Goal: Find contact information: Find contact information

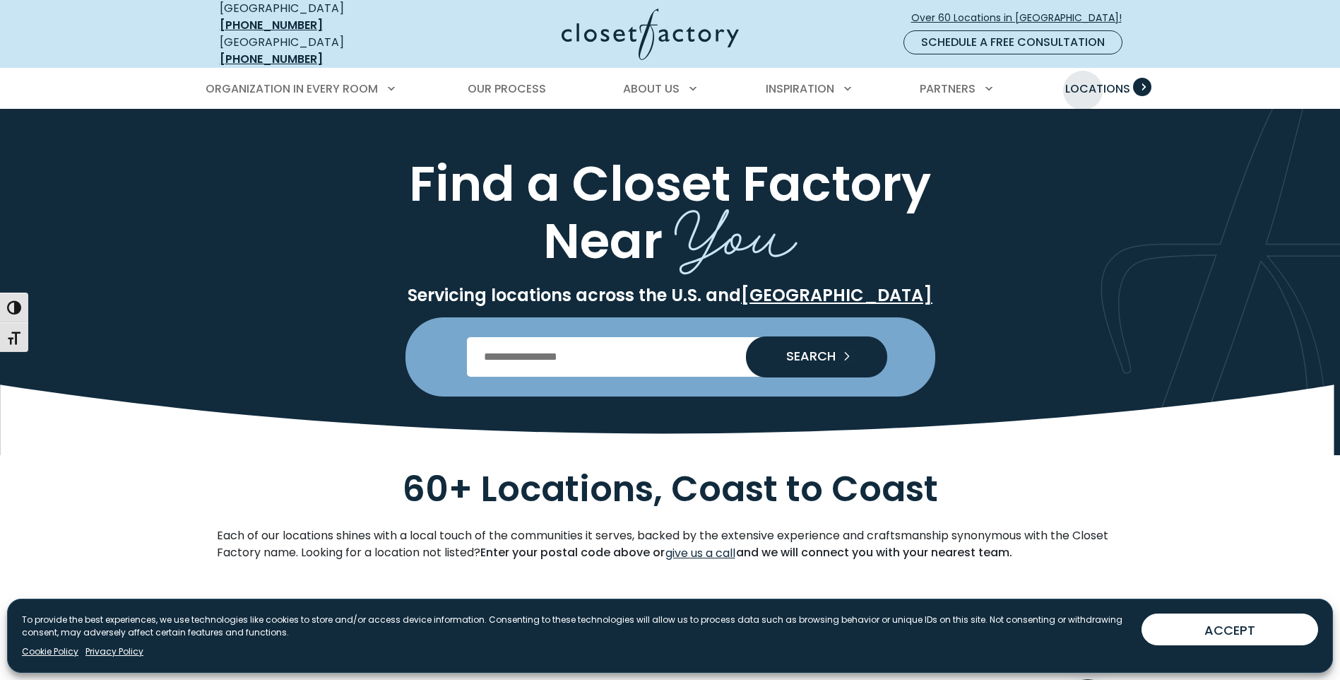
click at [1083, 81] on span "Locations" at bounding box center [1097, 89] width 65 height 16
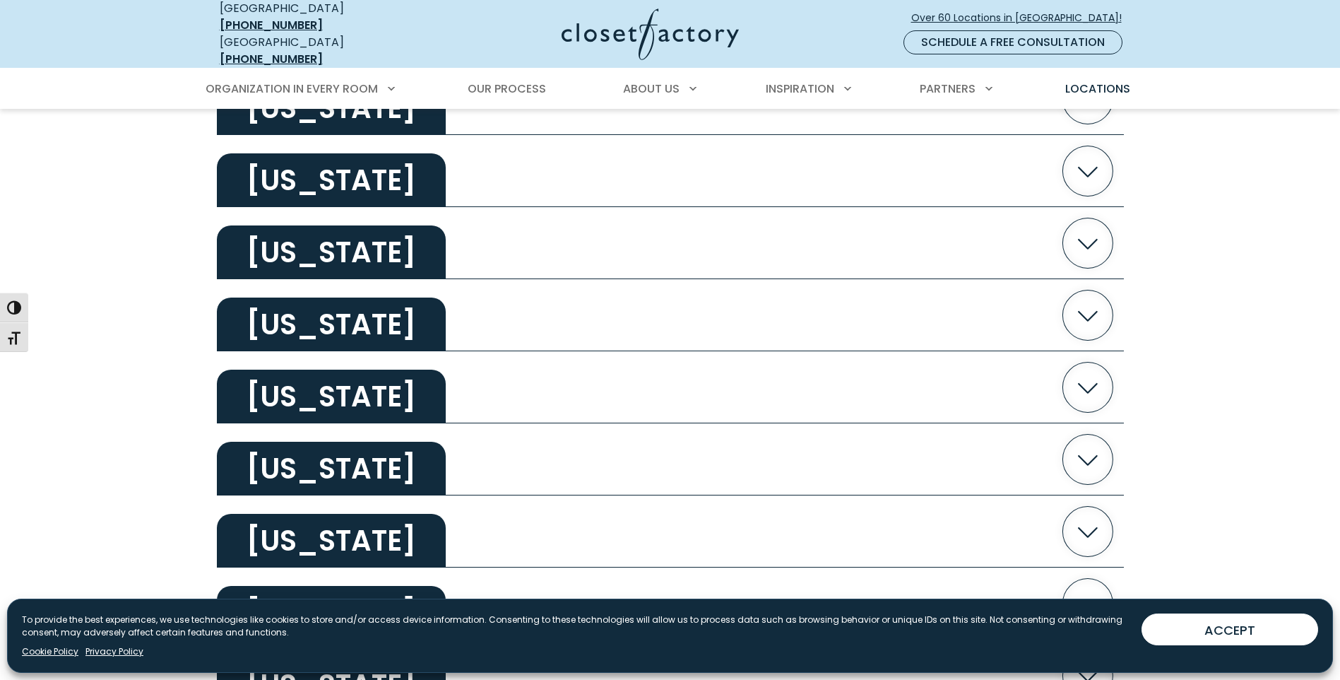
scroll to position [2402, 0]
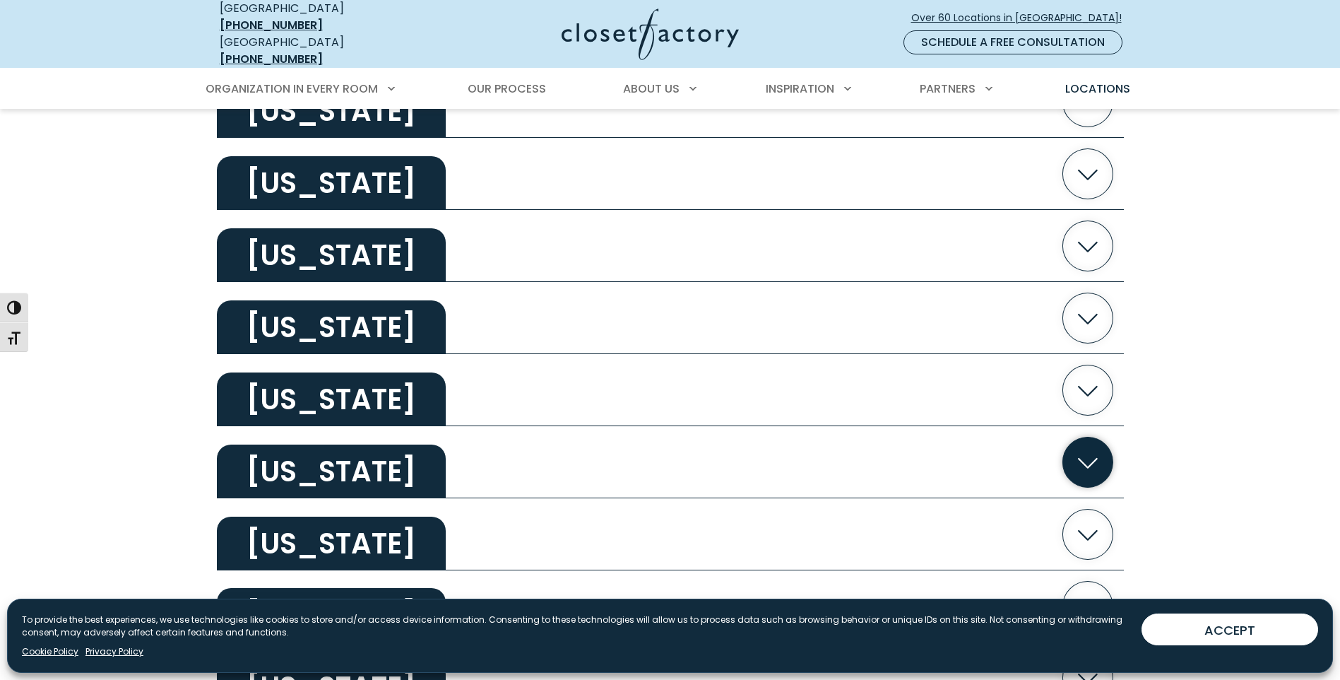
click at [307, 459] on h2 "[US_STATE]" at bounding box center [331, 471] width 229 height 54
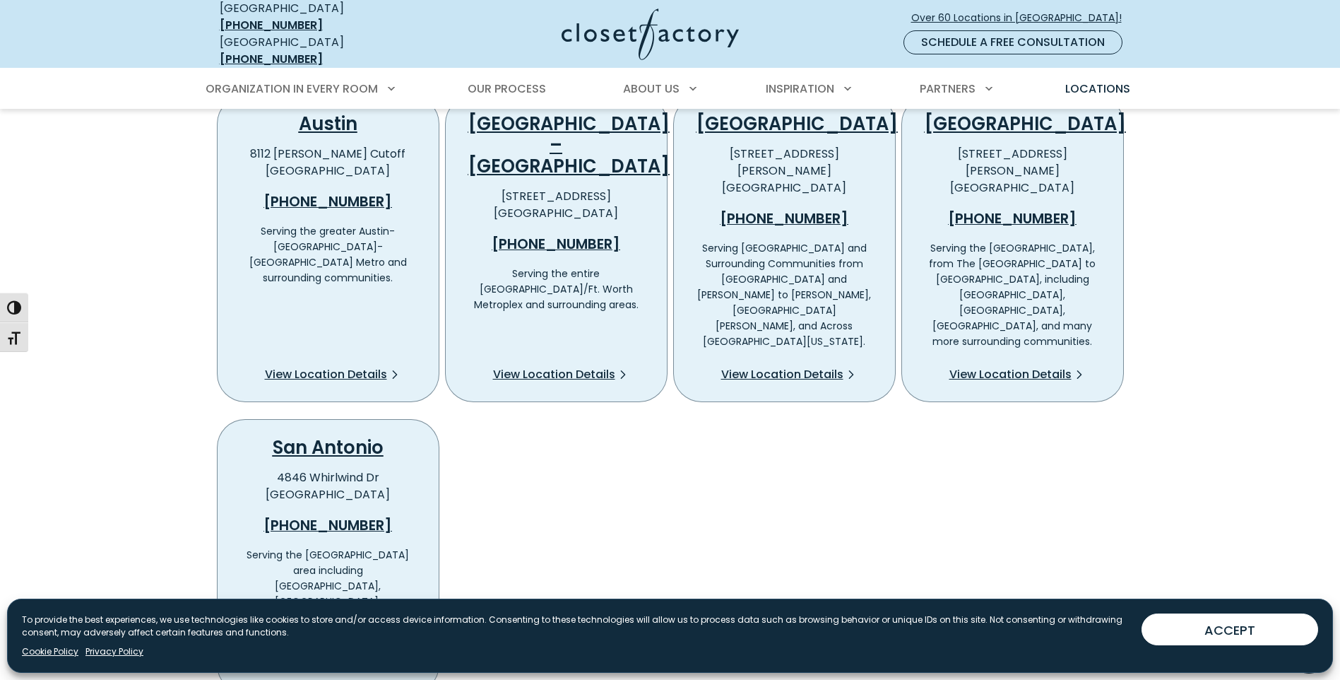
scroll to position [2755, 0]
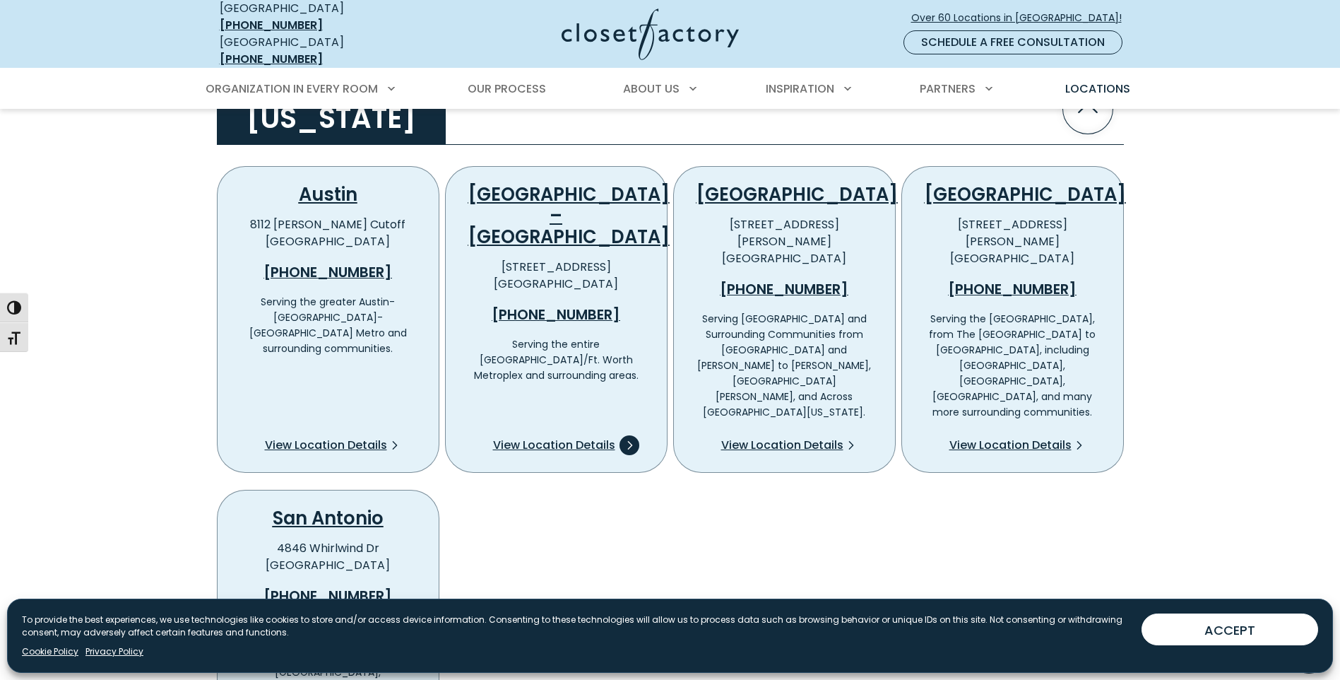
click at [577, 437] on span "View Location Details" at bounding box center [554, 445] width 122 height 17
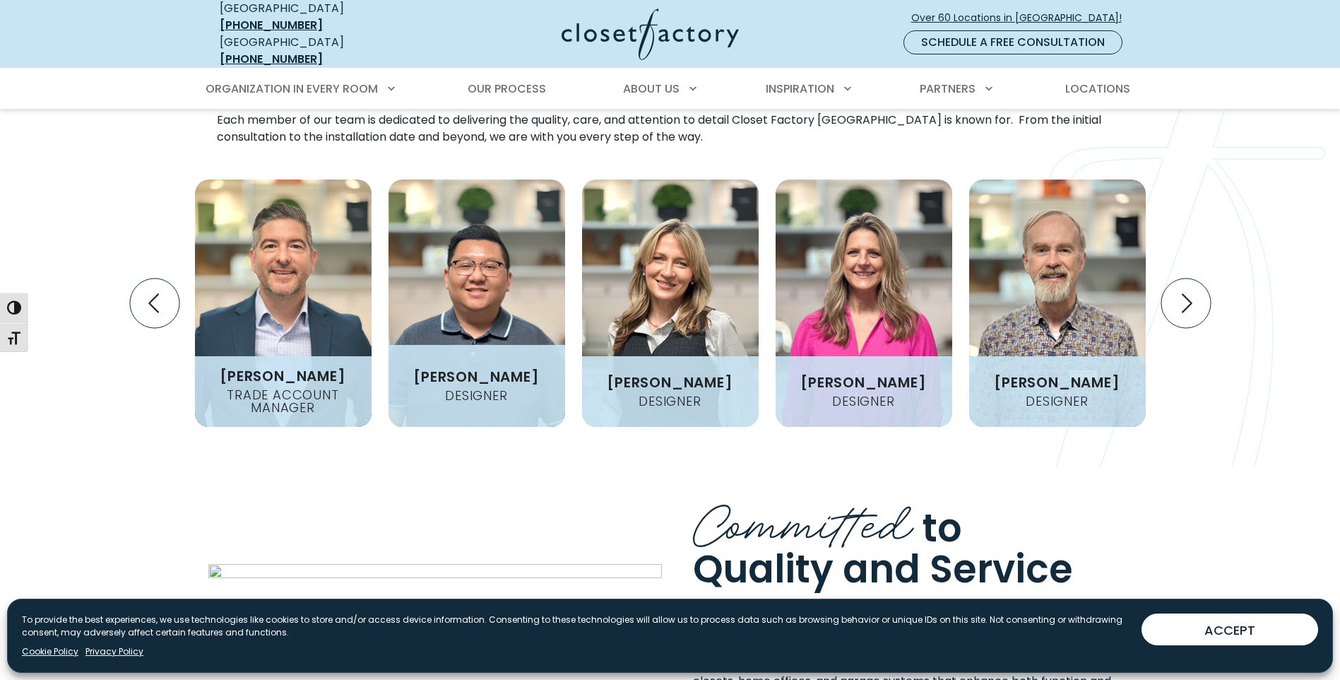
scroll to position [1625, 0]
